Goal: Navigation & Orientation: Find specific page/section

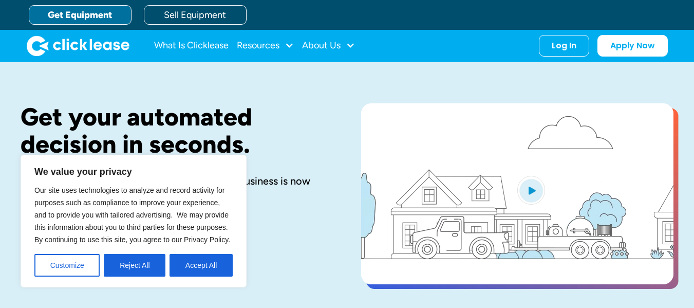
click at [694, 26] on html "We value your privacy Our site uses technologies to analyze and record activity…" at bounding box center [347, 154] width 694 height 308
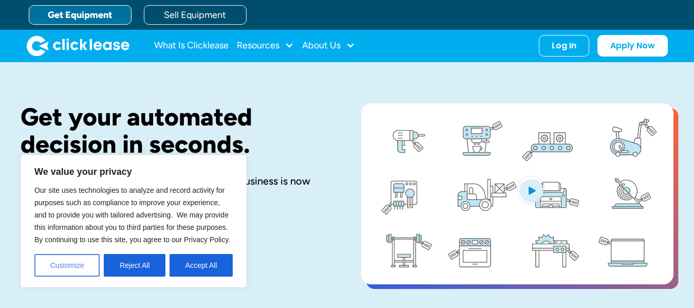
click at [83, 265] on button "Customize" at bounding box center [66, 265] width 65 height 23
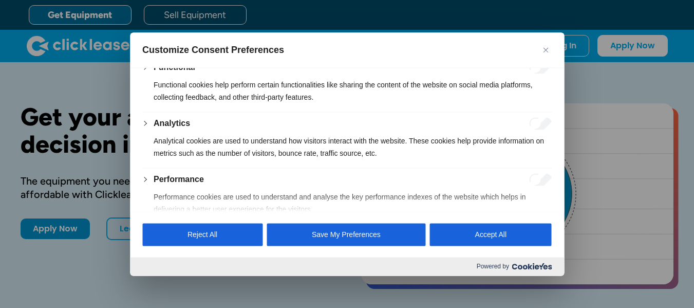
scroll to position [252, 0]
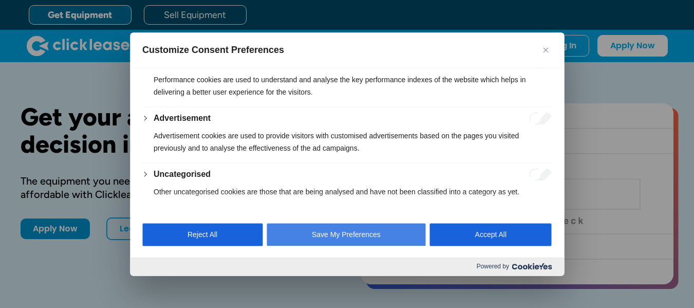
click at [364, 227] on button "Save My Preferences" at bounding box center [346, 234] width 159 height 23
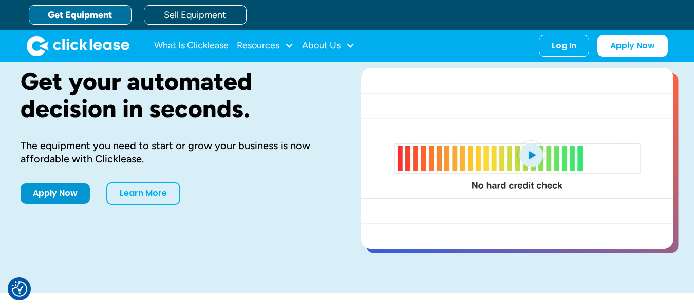
scroll to position [0, 0]
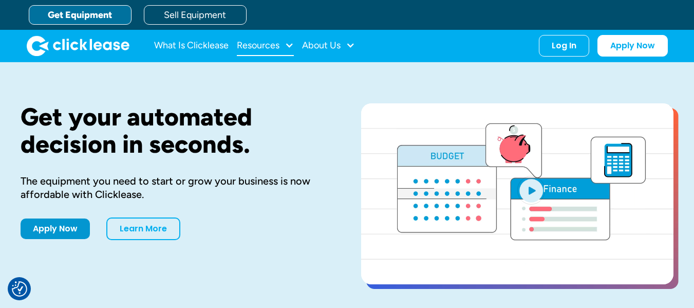
click at [285, 46] on div "Resources" at bounding box center [265, 45] width 57 height 21
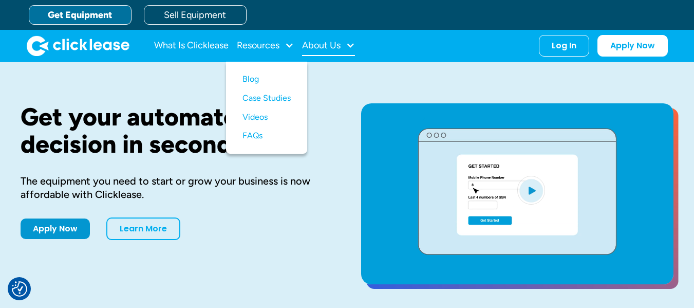
click at [339, 53] on div "About Us" at bounding box center [328, 45] width 53 height 21
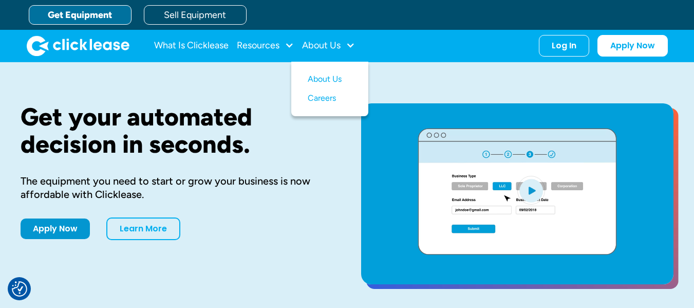
click at [81, 15] on link "Get Equipment" at bounding box center [80, 15] width 103 height 20
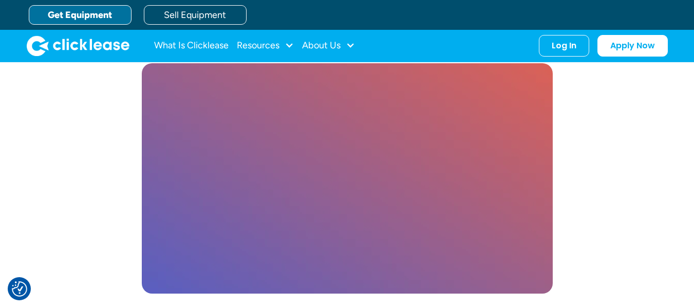
scroll to position [2907, 0]
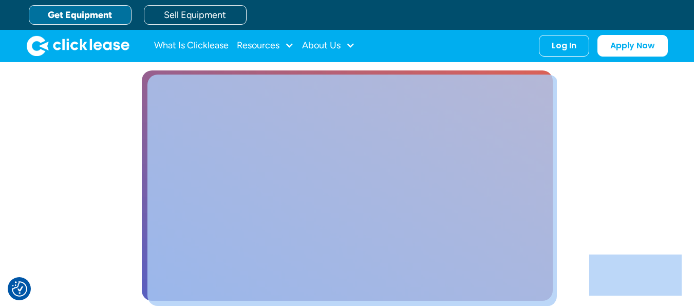
click at [624, 173] on div "Clicklease makes your business possible. See how small business owners thrive w…" at bounding box center [347, 179] width 653 height 545
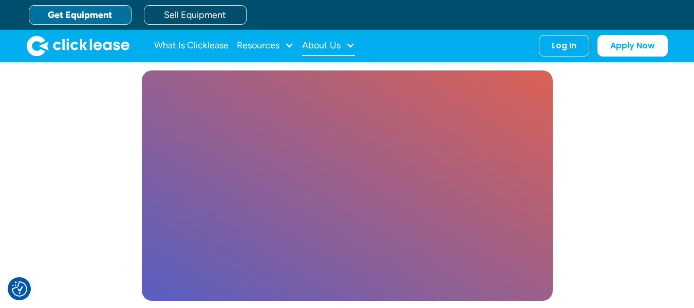
click at [343, 50] on div "About Us" at bounding box center [328, 45] width 53 height 21
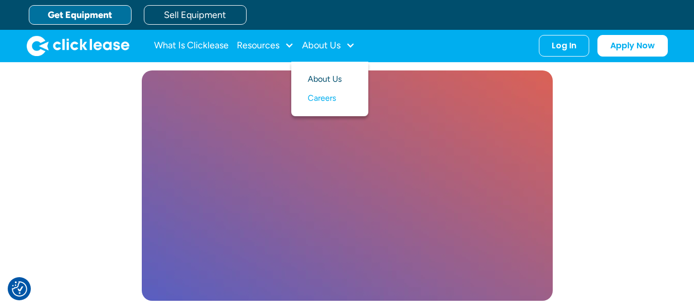
click at [334, 83] on link "About Us" at bounding box center [330, 79] width 44 height 19
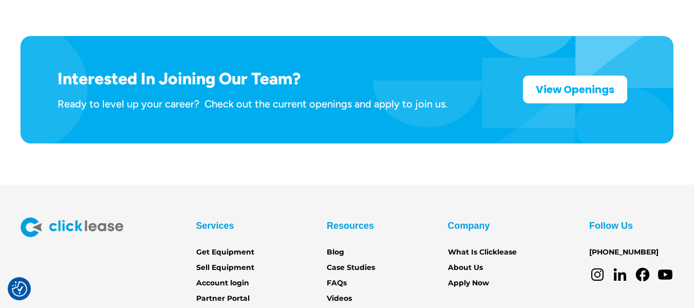
scroll to position [1740, 0]
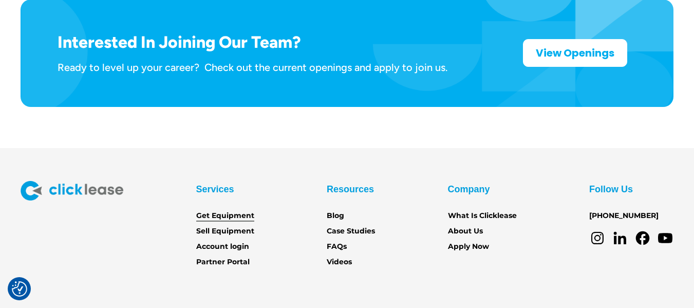
click at [245, 210] on link "Get Equipment" at bounding box center [225, 215] width 58 height 11
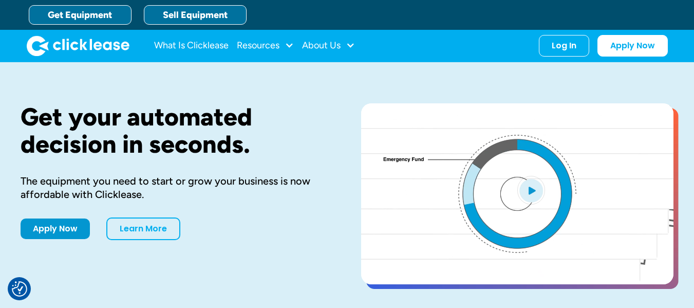
click at [225, 19] on link "Sell Equipment" at bounding box center [195, 15] width 103 height 20
